Goal: Information Seeking & Learning: Learn about a topic

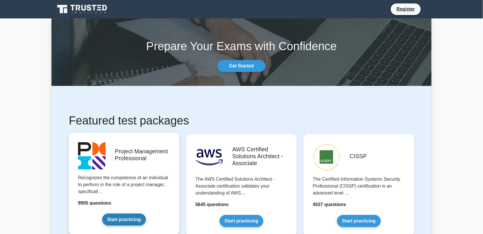
click at [127, 216] on link "Start practicing" at bounding box center [123, 219] width 43 height 12
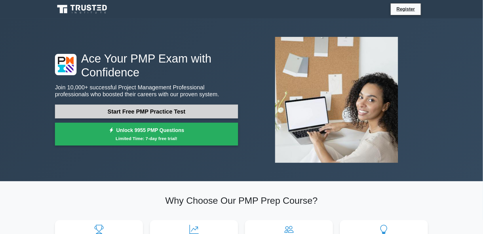
click at [187, 110] on link "Start Free PMP Practice Test" at bounding box center [146, 112] width 183 height 14
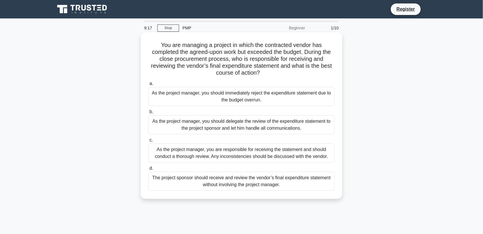
click at [167, 153] on div "As the project manager, you are responsible for receiving the statement and sho…" at bounding box center [241, 152] width 187 height 19
click at [148, 142] on input "c. As the project manager, you are responsible for receiving the statement and …" at bounding box center [148, 140] width 0 height 4
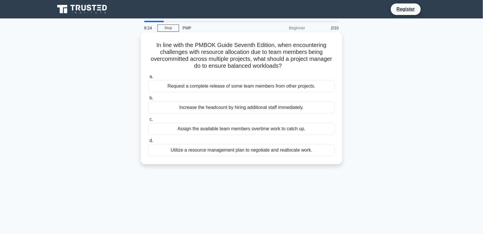
click at [206, 150] on div "Utilize a resource management plan to negotiate and reallocate work." at bounding box center [241, 150] width 187 height 12
click at [148, 143] on input "d. Utilize a resource management plan to negotiate and reallocate work." at bounding box center [148, 141] width 0 height 4
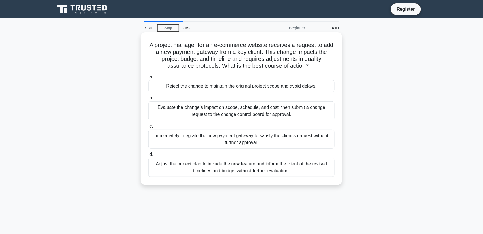
click at [233, 114] on div "Evaluate the change’s impact on scope, schedule, and cost, then submit a change…" at bounding box center [241, 110] width 187 height 19
click at [148, 100] on input "b. Evaluate the change’s impact on scope, schedule, and cost, then submit a cha…" at bounding box center [148, 98] width 0 height 4
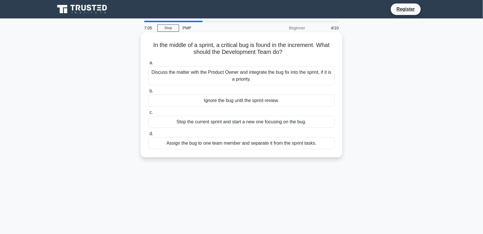
click at [231, 100] on div "Ignore the bug until the sprint review." at bounding box center [241, 100] width 187 height 12
click at [148, 93] on input "b. Ignore the bug until the sprint review." at bounding box center [148, 91] width 0 height 4
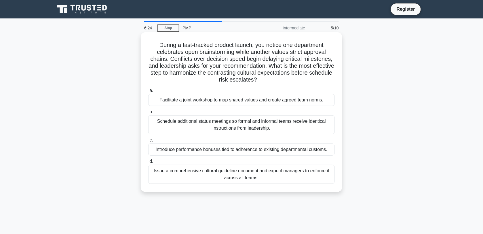
click at [251, 99] on div "Facilitate a joint workshop to map shared values and create agreed team norms." at bounding box center [241, 100] width 187 height 12
click at [148, 92] on input "a. Facilitate a joint workshop to map shared values and create agreed team norm…" at bounding box center [148, 91] width 0 height 4
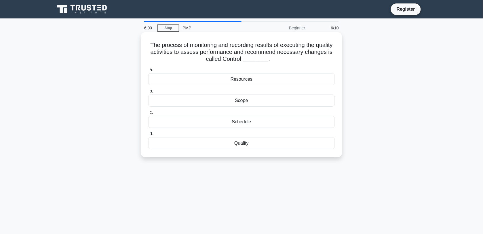
click at [281, 145] on div "Quality" at bounding box center [241, 143] width 187 height 12
click at [148, 136] on input "d. Quality" at bounding box center [148, 134] width 0 height 4
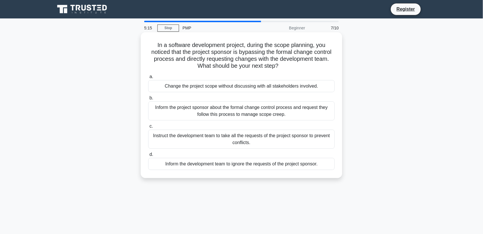
click at [274, 109] on div "Inform the project sponsor about the formal change control process and request …" at bounding box center [241, 110] width 187 height 19
click at [148, 100] on input "b. Inform the project sponsor about the formal change control process and reque…" at bounding box center [148, 98] width 0 height 4
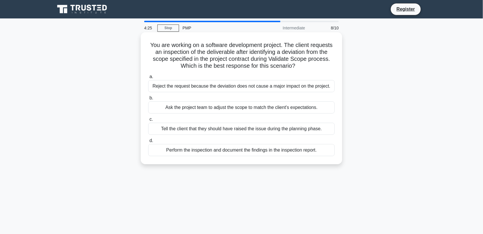
click at [259, 151] on div "Perform the inspection and document the findings in the inspection report." at bounding box center [241, 150] width 187 height 12
click at [148, 143] on input "d. Perform the inspection and document the findings in the inspection report." at bounding box center [148, 141] width 0 height 4
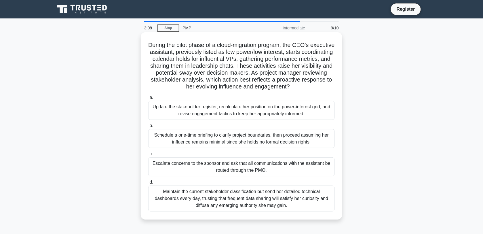
click at [256, 110] on div "Update the stakeholder register, recalculate her position on the power-interest…" at bounding box center [241, 110] width 187 height 19
click at [148, 99] on input "a. Update the stakeholder register, recalculate her position on the power-inter…" at bounding box center [148, 98] width 0 height 4
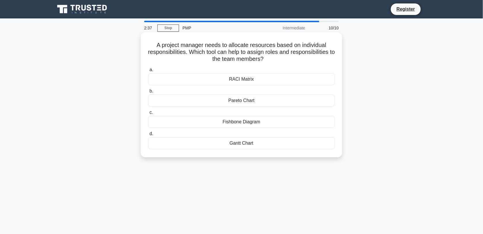
click at [286, 80] on div "RACI Matrix" at bounding box center [241, 79] width 187 height 12
click at [148, 72] on input "a. RACI Matrix" at bounding box center [148, 70] width 0 height 4
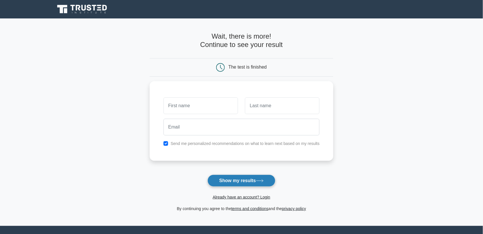
click at [229, 179] on button "Show my results" at bounding box center [242, 181] width 68 height 12
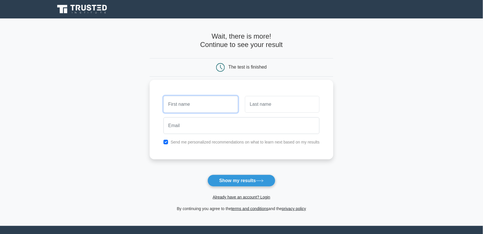
click at [183, 106] on input "text" at bounding box center [201, 104] width 75 height 17
type input "sana"
click at [255, 113] on div at bounding box center [283, 104] width 82 height 21
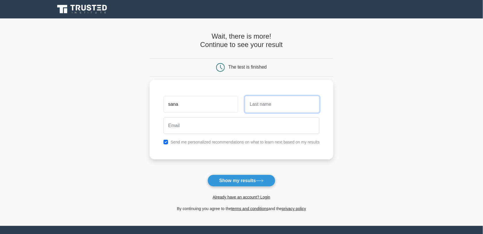
click at [258, 109] on input "text" at bounding box center [282, 104] width 75 height 17
type input "sana"
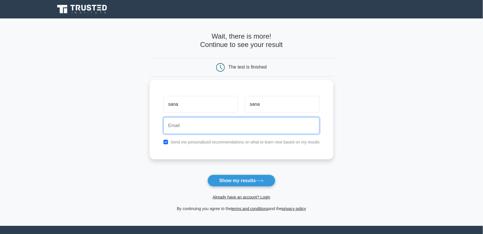
click at [241, 129] on input "email" at bounding box center [242, 125] width 156 height 17
type input "eidsana94@gmail.com"
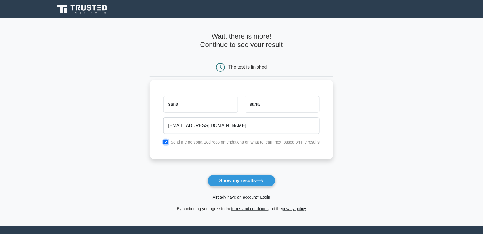
click at [167, 141] on input "checkbox" at bounding box center [166, 142] width 5 height 5
checkbox input "false"
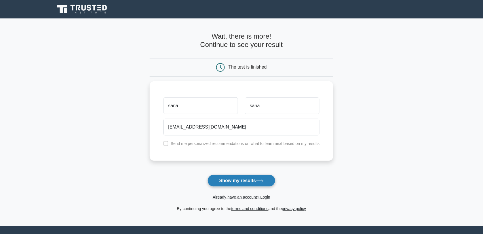
click at [253, 176] on button "Show my results" at bounding box center [242, 181] width 68 height 12
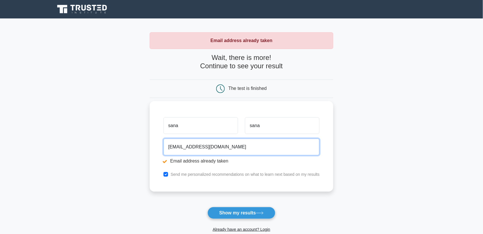
click at [260, 150] on input "[EMAIL_ADDRESS][DOMAIN_NAME]" at bounding box center [242, 147] width 156 height 17
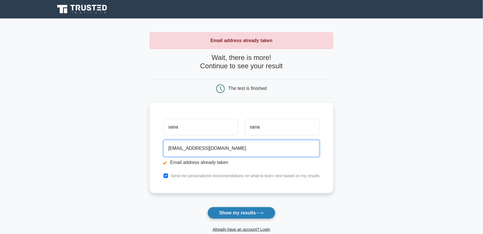
type input "[EMAIL_ADDRESS][DOMAIN_NAME]"
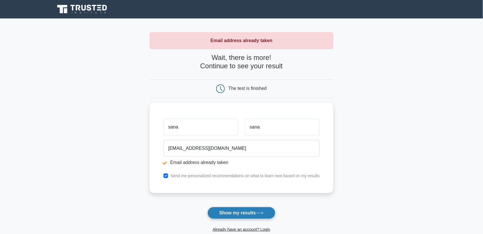
click at [253, 212] on button "Show my results" at bounding box center [242, 213] width 68 height 12
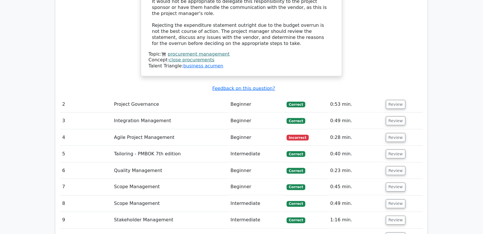
scroll to position [787, 0]
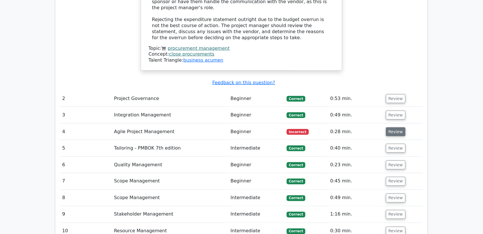
click at [398, 127] on button "Review" at bounding box center [396, 131] width 20 height 9
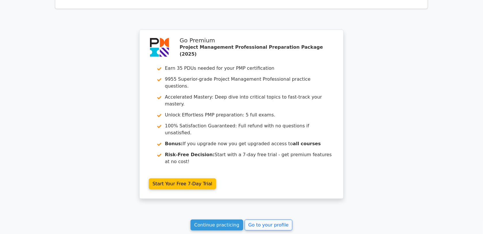
scroll to position [1320, 0]
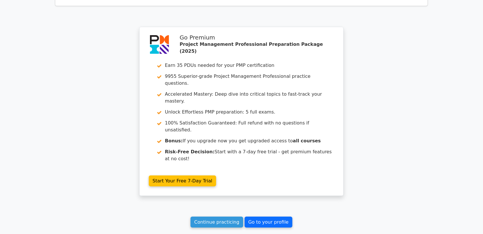
click at [263, 217] on link "Go to your profile" at bounding box center [269, 222] width 48 height 11
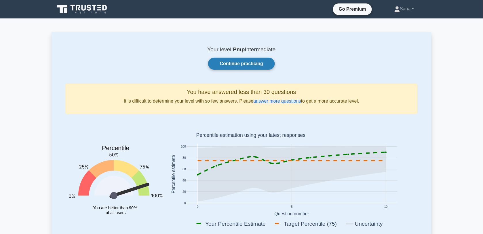
click at [260, 66] on link "Continue practicing" at bounding box center [241, 64] width 67 height 12
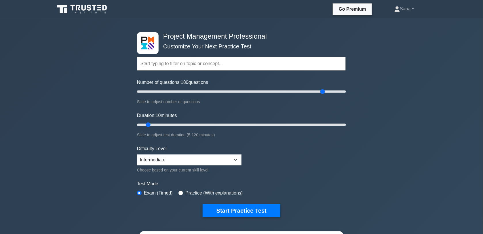
drag, startPoint x: 144, startPoint y: 92, endPoint x: 324, endPoint y: 90, distance: 180.0
type input "180"
click at [324, 90] on input "Number of questions: 180 questions" at bounding box center [241, 91] width 209 height 7
drag, startPoint x: 148, startPoint y: 123, endPoint x: 362, endPoint y: 123, distance: 214.0
type input "120"
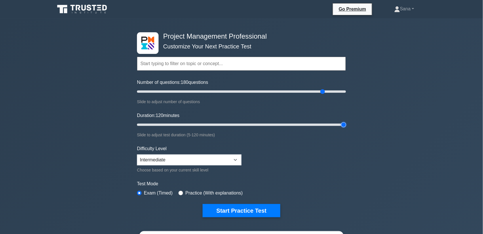
click at [346, 123] on input "Duration: 120 minutes" at bounding box center [241, 124] width 209 height 7
drag, startPoint x: 322, startPoint y: 90, endPoint x: 261, endPoint y: 91, distance: 61.1
type input "120"
click at [261, 91] on input "Number of questions: 120 questions" at bounding box center [241, 91] width 209 height 7
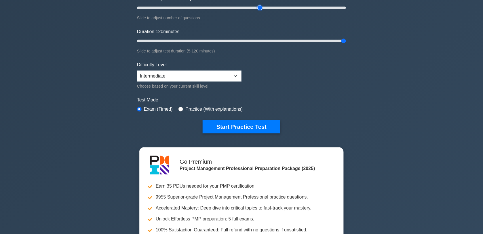
scroll to position [104, 0]
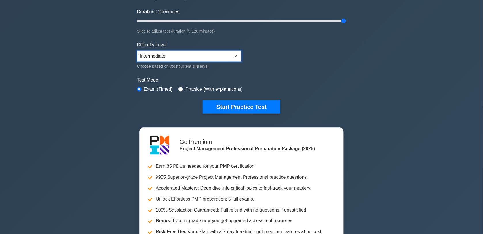
click at [228, 52] on select "Beginner Intermediate Expert" at bounding box center [189, 56] width 105 height 11
select select "expert"
click at [137, 51] on select "Beginner Intermediate Expert" at bounding box center [189, 56] width 105 height 11
click at [181, 87] on input "radio" at bounding box center [181, 89] width 5 height 5
radio input "true"
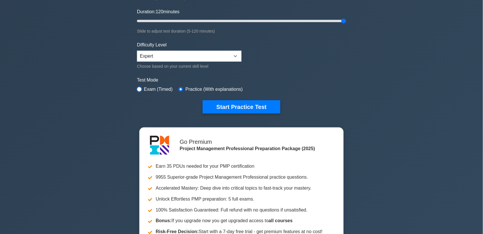
click at [138, 88] on input "radio" at bounding box center [139, 89] width 5 height 5
radio input "true"
click at [182, 87] on input "radio" at bounding box center [181, 89] width 5 height 5
radio input "true"
click at [141, 87] on input "radio" at bounding box center [139, 89] width 5 height 5
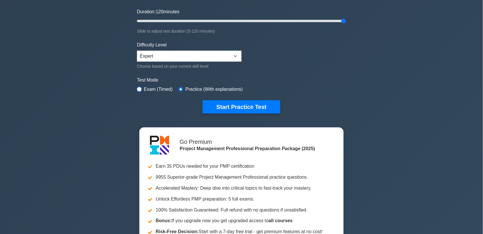
radio input "true"
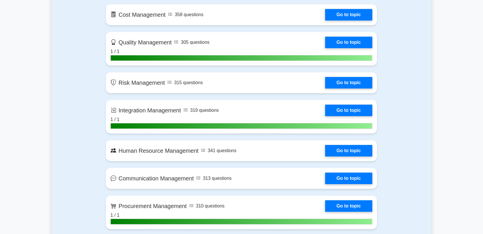
scroll to position [0, 0]
